Goal: Transaction & Acquisition: Purchase product/service

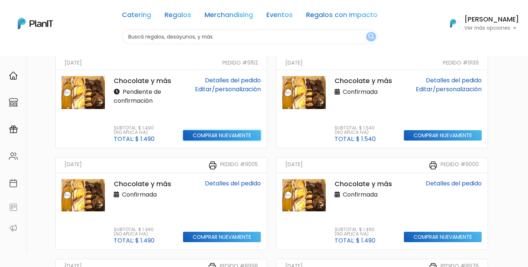
click at [224, 139] on input "Comprar nuevamente" at bounding box center [222, 135] width 78 height 11
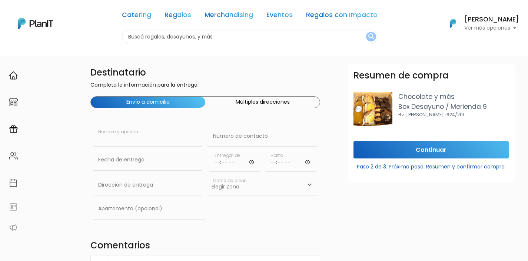
click at [162, 140] on input "text" at bounding box center [147, 136] width 109 height 21
type input "[DATE][PERSON_NAME]"
